Goal: Task Accomplishment & Management: Use online tool/utility

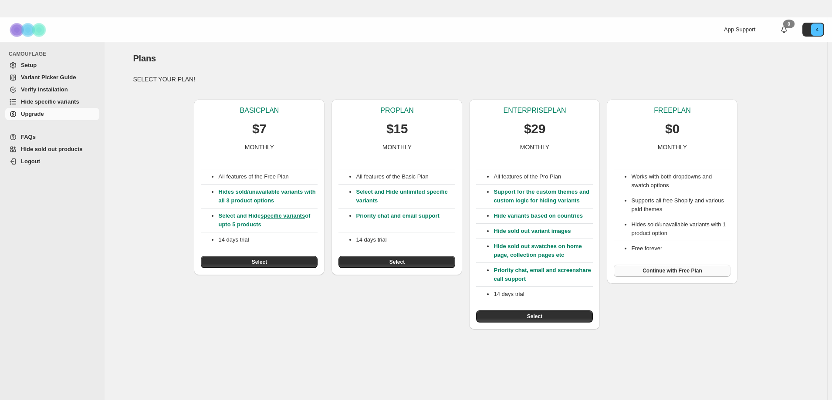
click at [666, 274] on span "Continue with Free Plan" at bounding box center [673, 270] width 60 height 7
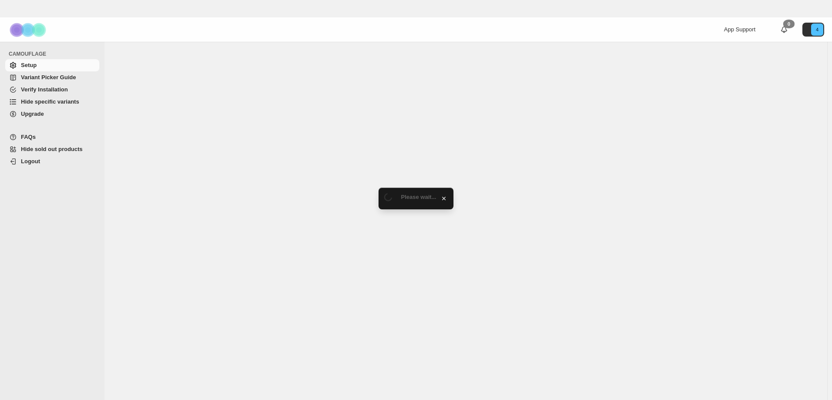
click at [50, 97] on link "Hide specific variants" at bounding box center [52, 102] width 94 height 12
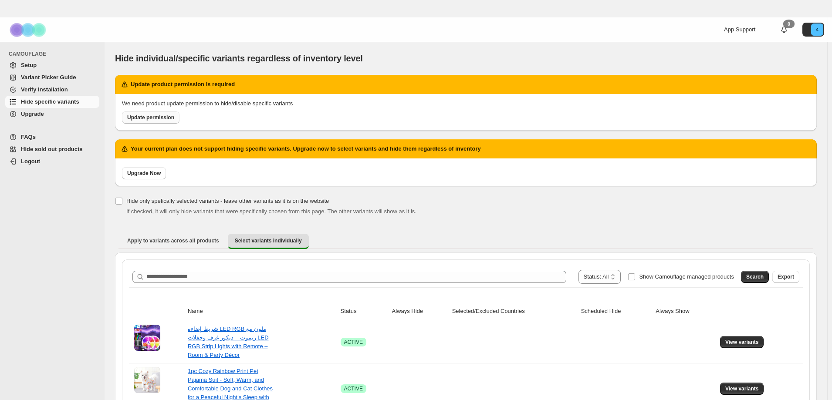
click at [156, 117] on span "Update permission" at bounding box center [150, 117] width 47 height 7
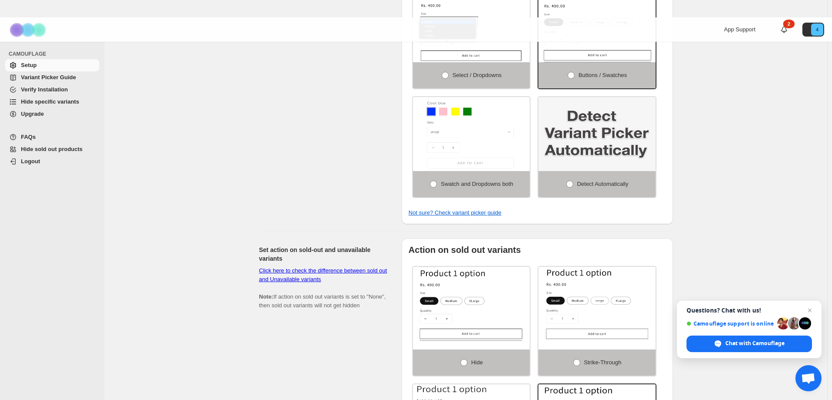
scroll to position [368, 0]
click at [627, 166] on img at bounding box center [596, 135] width 117 height 74
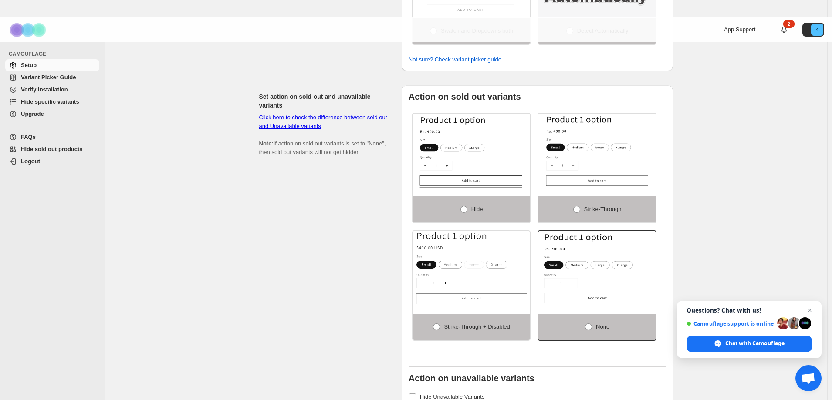
scroll to position [525, 0]
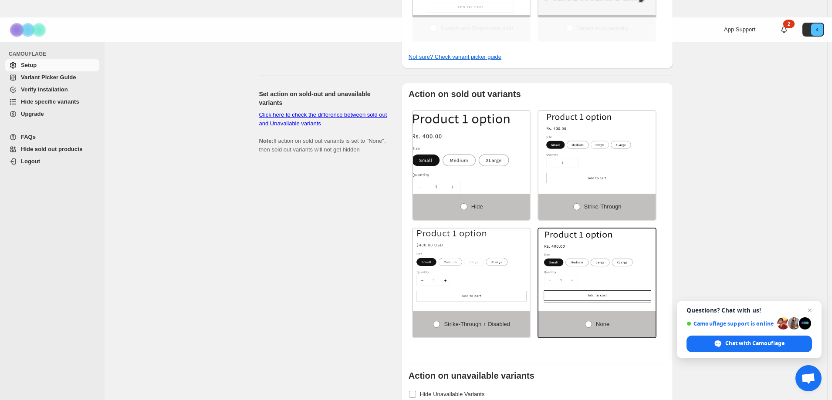
click at [502, 161] on img at bounding box center [489, 164] width 176 height 111
click at [465, 198] on label "Hide" at bounding box center [471, 207] width 117 height 26
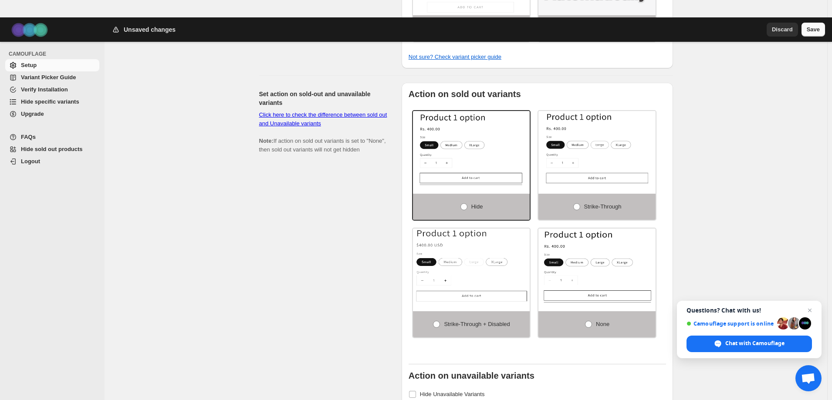
click at [816, 29] on span "Save" at bounding box center [813, 29] width 13 height 9
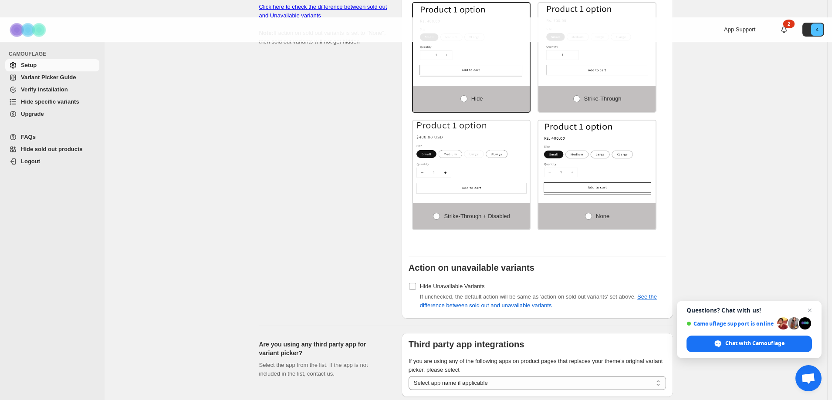
scroll to position [697, 0]
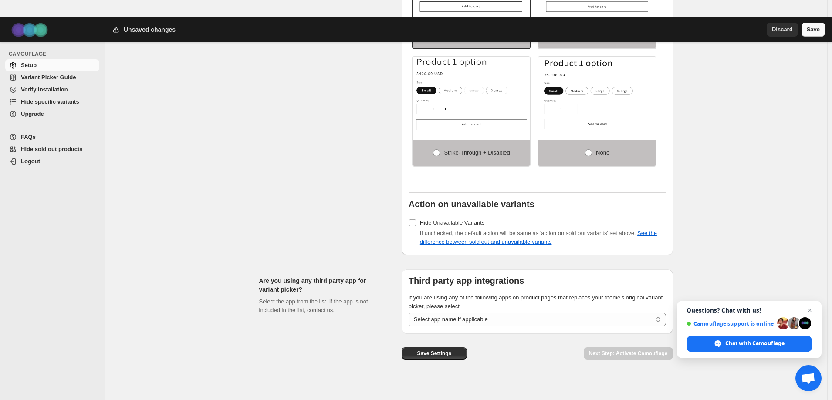
click at [810, 30] on span "Save" at bounding box center [813, 29] width 13 height 9
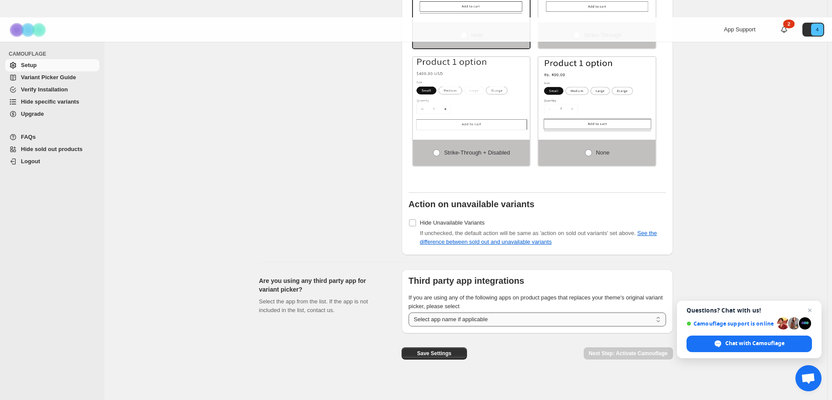
click at [520, 321] on select "**********" at bounding box center [537, 320] width 257 height 14
click at [723, 344] on div "Chat with Camouflage" at bounding box center [749, 344] width 125 height 17
click at [440, 350] on span "Save Settings" at bounding box center [434, 353] width 34 height 7
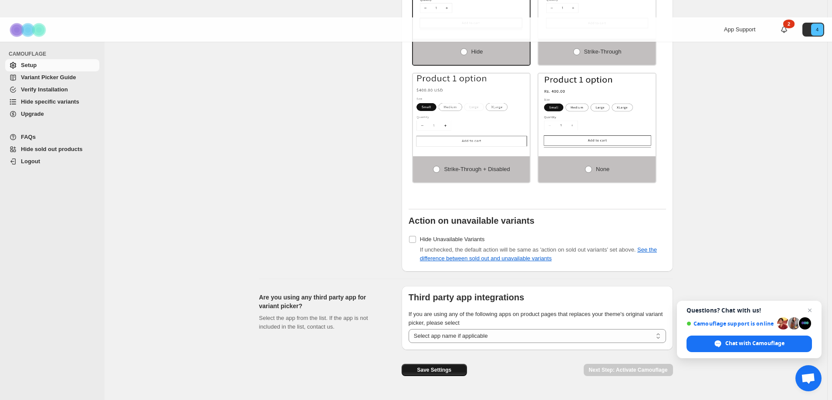
scroll to position [713, 0]
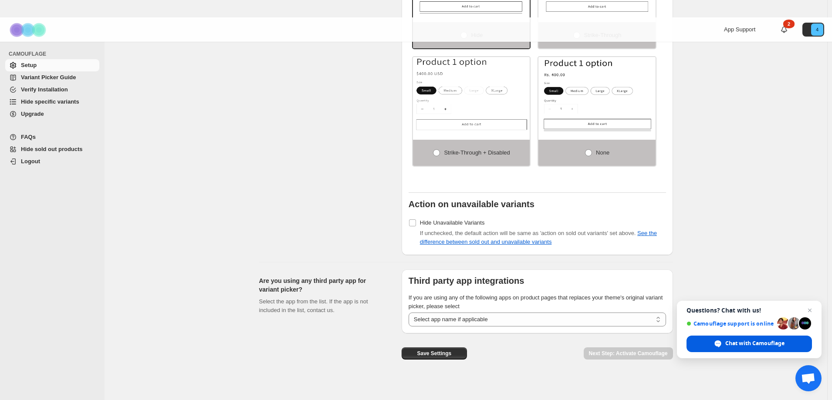
click at [742, 349] on div "Chat with Camouflage" at bounding box center [749, 344] width 125 height 17
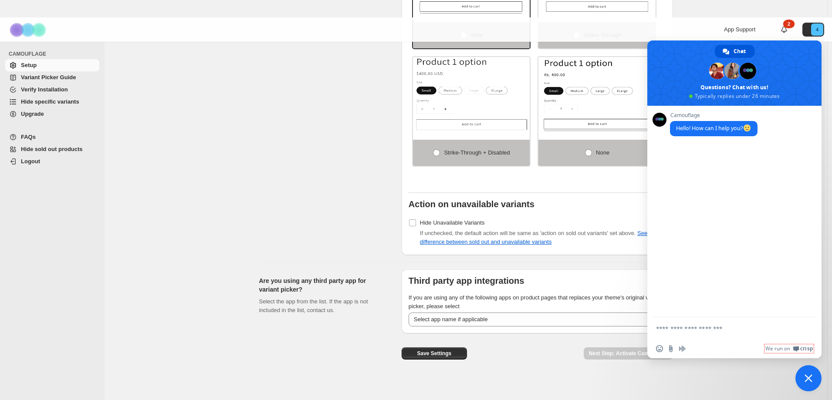
click at [739, 343] on div "Insert an emoji Send a file Audio message We run on Crisp" at bounding box center [734, 348] width 174 height 19
type textarea "*****"
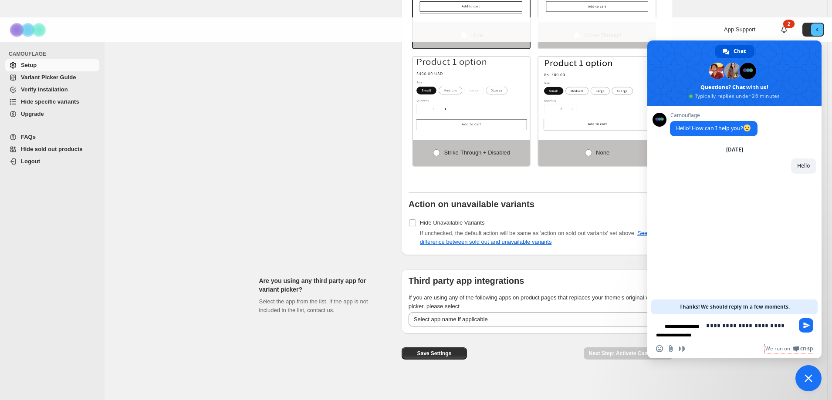
type textarea "**********"
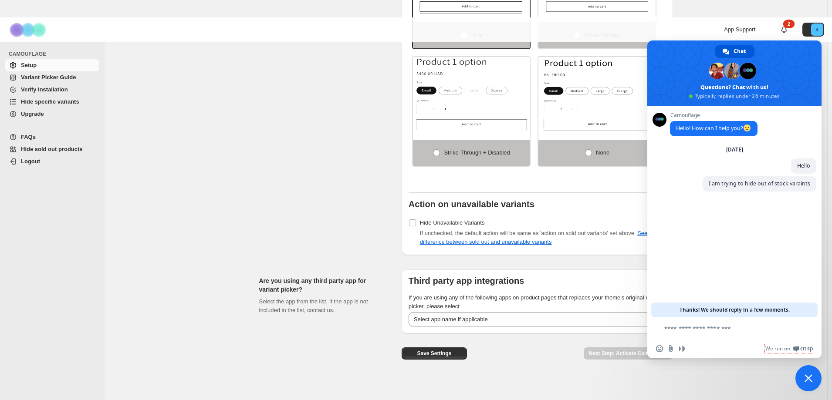
click at [805, 372] on span "Close chat" at bounding box center [809, 379] width 26 height 26
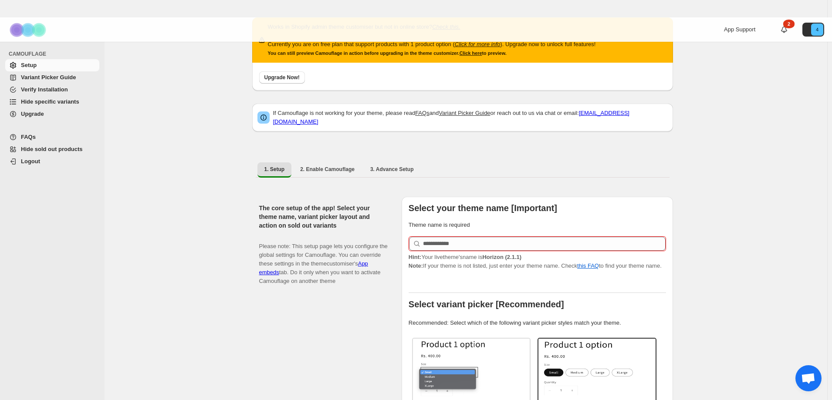
scroll to position [0, 0]
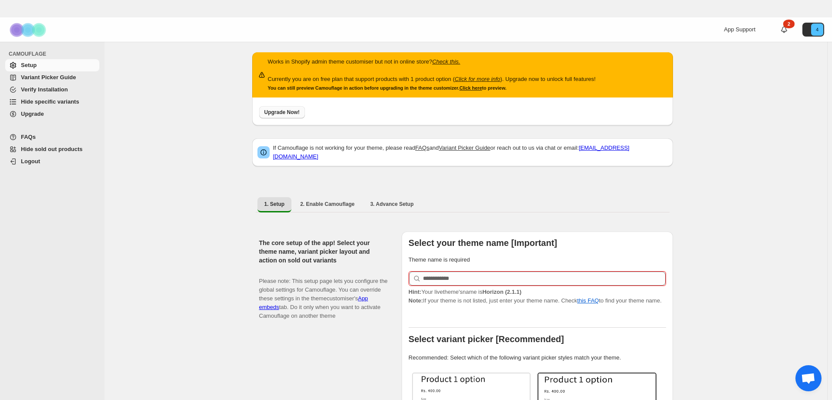
click at [285, 113] on span "Upgrade Now!" at bounding box center [281, 112] width 35 height 7
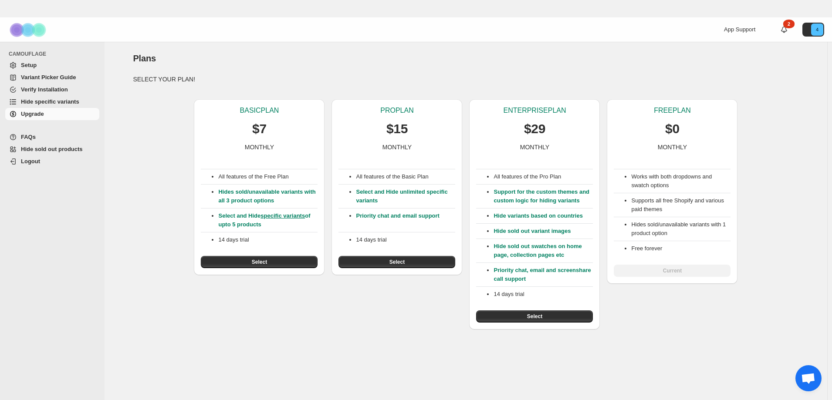
click at [24, 64] on span "Setup" at bounding box center [29, 65] width 16 height 7
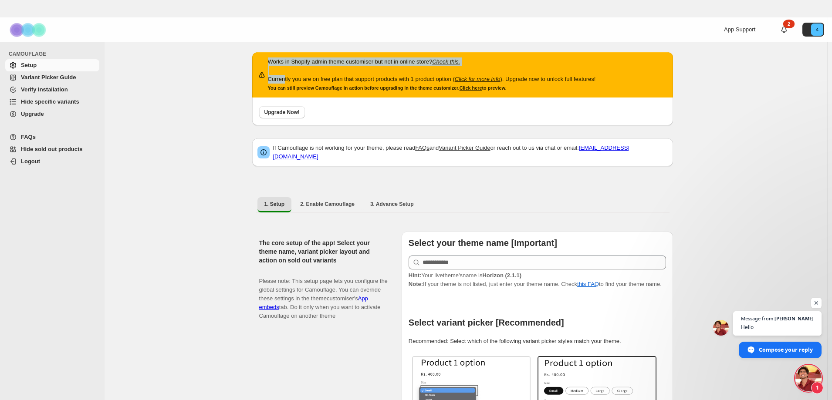
drag, startPoint x: 285, startPoint y: 79, endPoint x: 585, endPoint y: 74, distance: 299.8
click at [585, 74] on div "Works in Shopify admin theme customiser but not in online store? Check this. Cu…" at bounding box center [432, 75] width 328 height 35
click at [580, 73] on div "Works in Shopify admin theme customiser but not in online store? Check this. Cu…" at bounding box center [432, 75] width 328 height 35
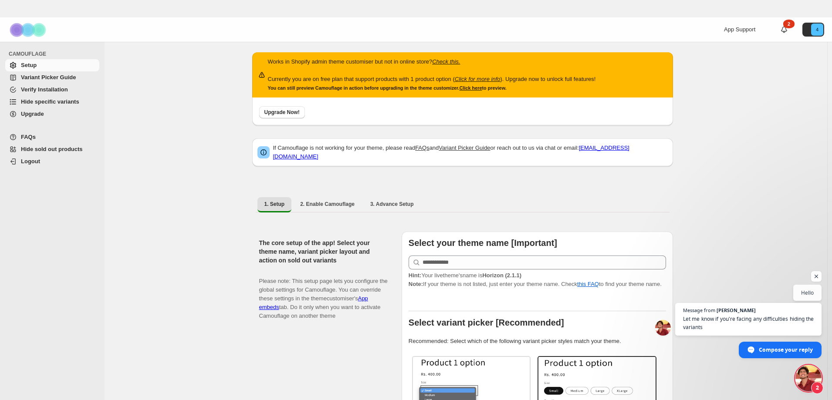
click at [803, 379] on span "Open chat" at bounding box center [809, 379] width 26 height 26
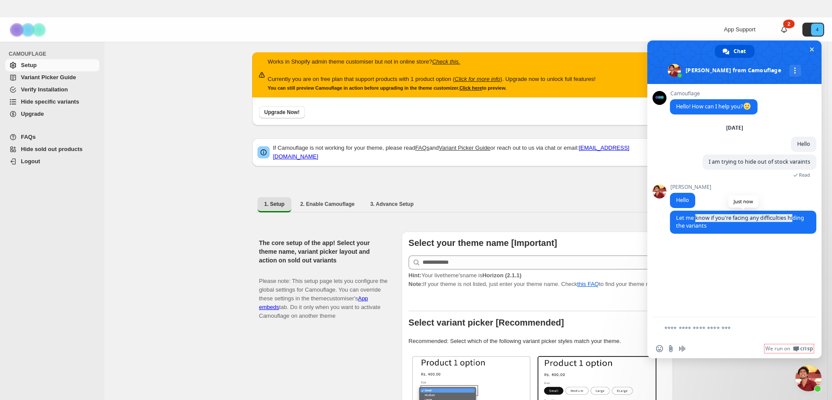
drag, startPoint x: 729, startPoint y: 219, endPoint x: 794, endPoint y: 216, distance: 65.0
click at [794, 216] on span "Let me know if you're facing any difficulties hiding the variants" at bounding box center [740, 221] width 128 height 15
click at [705, 330] on textarea "Compose your message..." at bounding box center [728, 329] width 129 height 8
type textarea "**********"
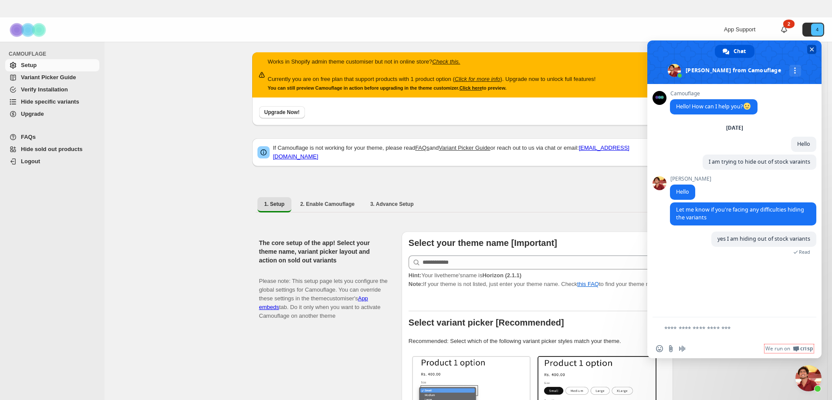
drag, startPoint x: 814, startPoint y: 48, endPoint x: 814, endPoint y: 63, distance: 14.8
click at [814, 48] on span "Close chat" at bounding box center [811, 49] width 9 height 9
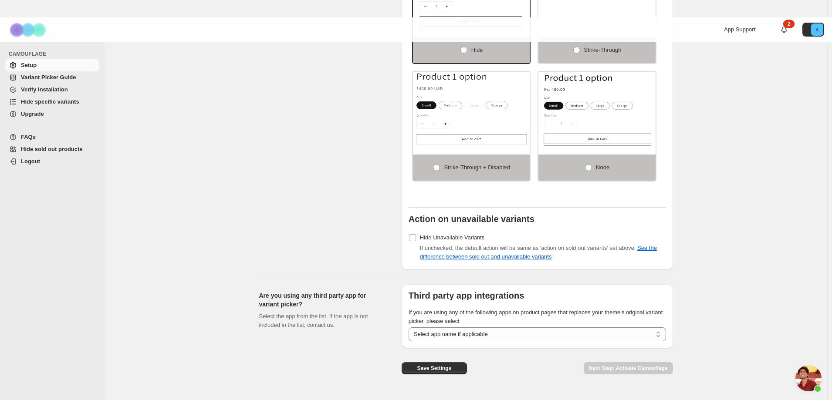
scroll to position [680, 0]
click at [410, 231] on div "Action on sold out variants Hide Strike-through Strike-through + Disabled None …" at bounding box center [537, 99] width 271 height 344
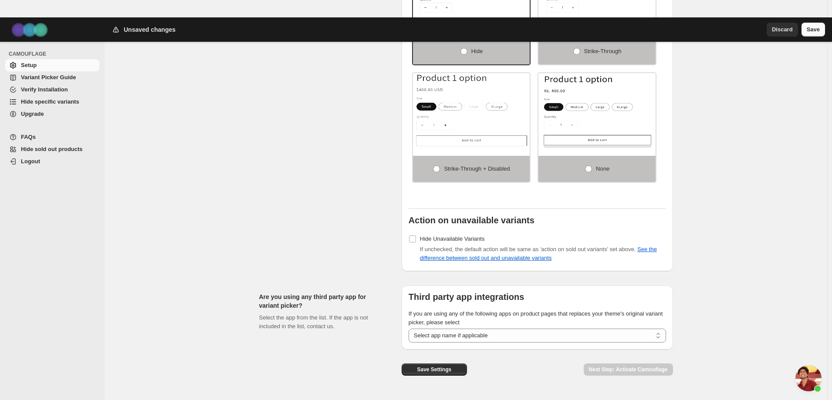
click at [809, 31] on span "Save" at bounding box center [813, 29] width 13 height 9
